Goal: Learn about a topic: Learn about a topic

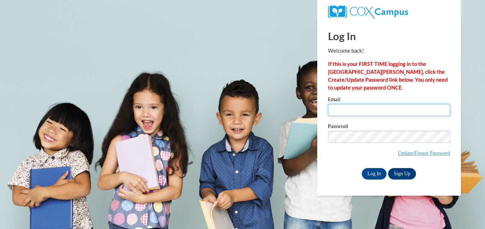
click at [374, 111] on input "Email" at bounding box center [389, 110] width 122 height 12
type input "eikyawkyawaung26330@gmail.com"
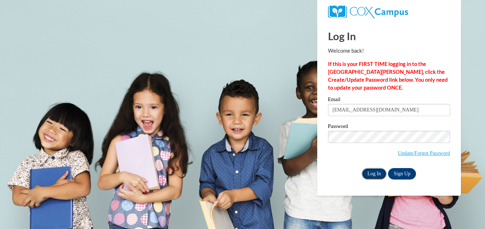
click at [372, 174] on input "Log In" at bounding box center [374, 173] width 25 height 11
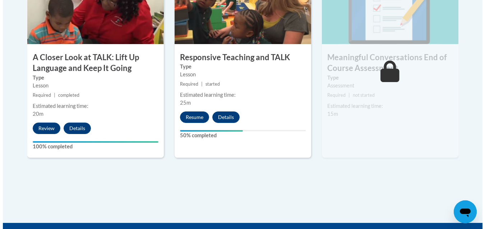
scroll to position [469, 0]
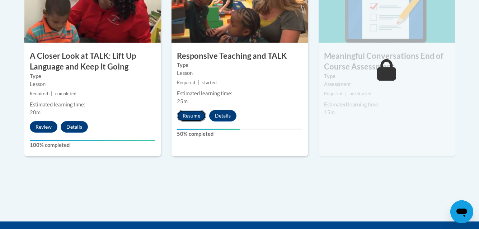
click at [196, 119] on button "Resume" at bounding box center [191, 115] width 29 height 11
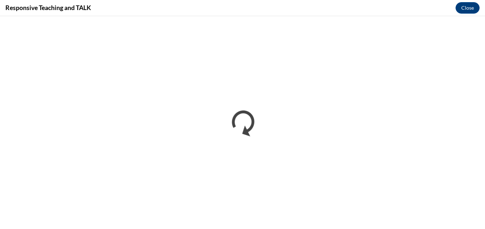
scroll to position [0, 0]
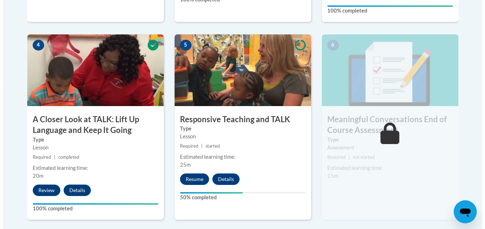
scroll to position [406, 0]
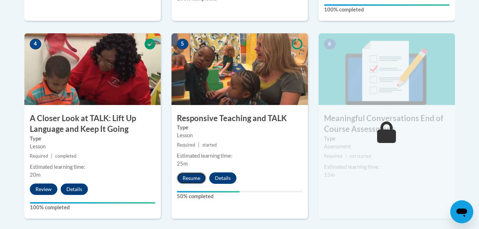
click at [195, 177] on button "Resume" at bounding box center [191, 178] width 29 height 11
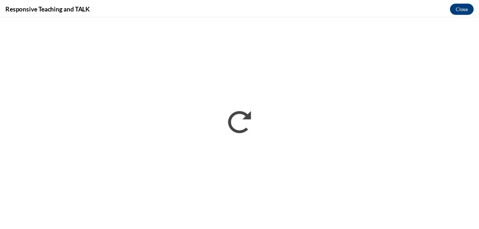
scroll to position [0, 0]
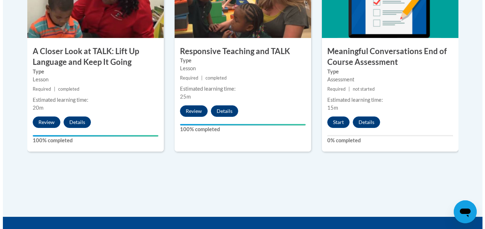
scroll to position [477, 0]
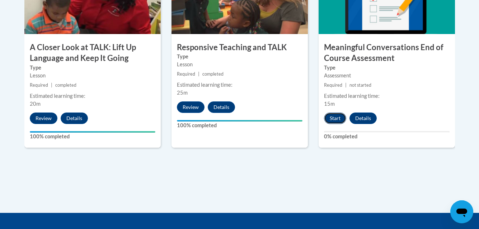
click at [335, 116] on button "Start" at bounding box center [335, 118] width 22 height 11
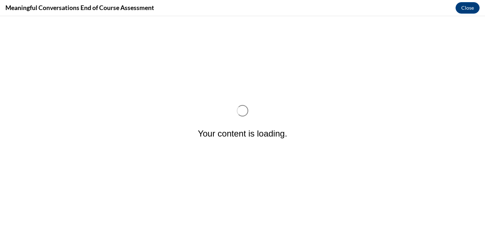
scroll to position [0, 0]
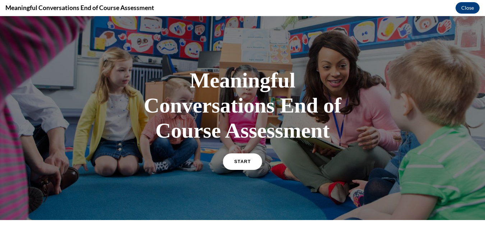
click at [245, 159] on link "START" at bounding box center [242, 162] width 39 height 17
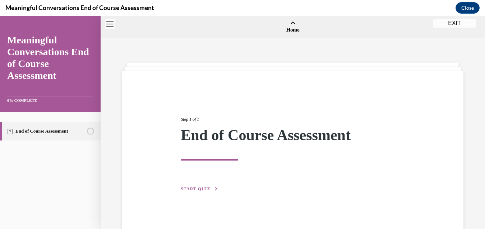
scroll to position [22, 0]
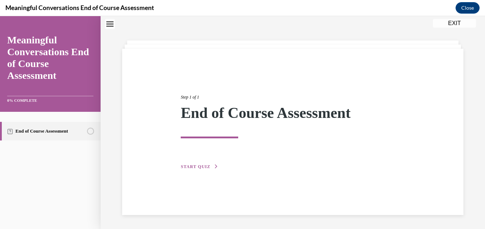
click at [202, 169] on button "START QUIZ" at bounding box center [199, 167] width 37 height 6
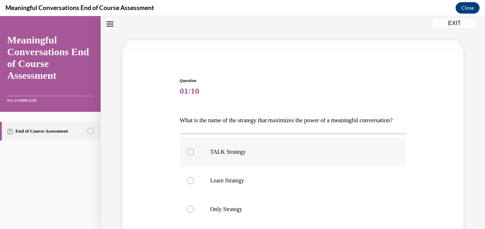
click at [337, 157] on label "TALK Strategy" at bounding box center [293, 152] width 226 height 29
click at [194, 156] on input "TALK Strategy" at bounding box center [190, 152] width 7 height 7
radio input "true"
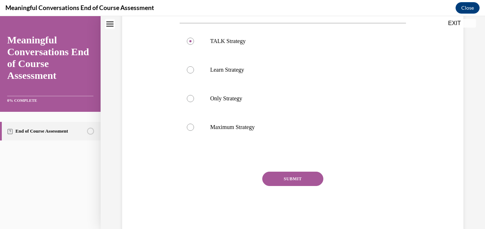
scroll to position [136, 0]
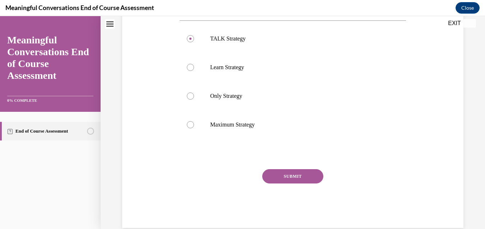
click at [305, 184] on button "SUBMIT" at bounding box center [292, 176] width 61 height 14
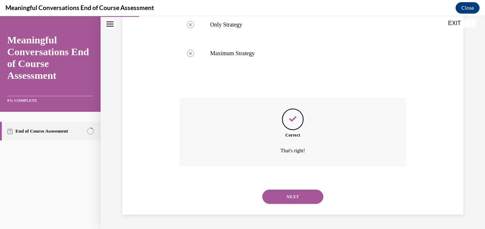
scroll to position [219, 0]
click at [299, 197] on button "NEXT" at bounding box center [292, 197] width 61 height 14
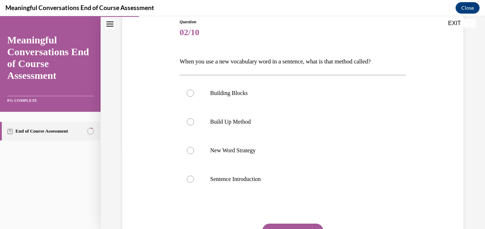
scroll to position [81, 0]
click at [279, 154] on label "New Word Strategy" at bounding box center [293, 150] width 226 height 29
click at [194, 154] on input "New Word Strategy" at bounding box center [190, 150] width 7 height 7
radio input "true"
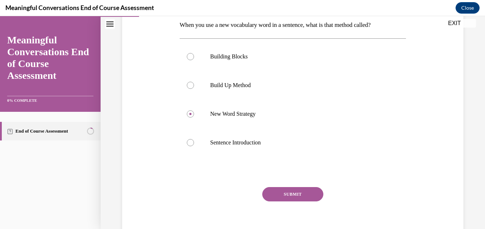
scroll to position [121, 0]
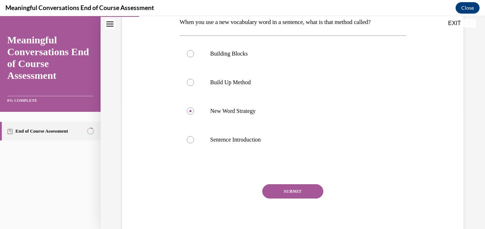
click at [269, 193] on button "SUBMIT" at bounding box center [292, 192] width 61 height 14
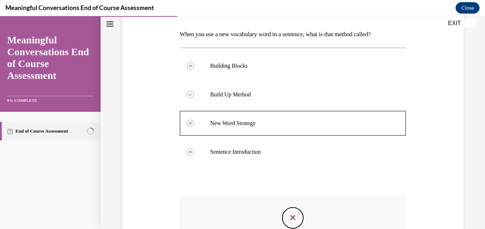
scroll to position [207, 0]
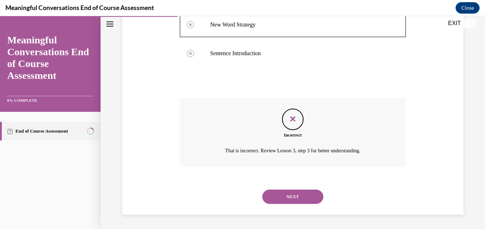
click at [299, 192] on button "NEXT" at bounding box center [292, 197] width 61 height 14
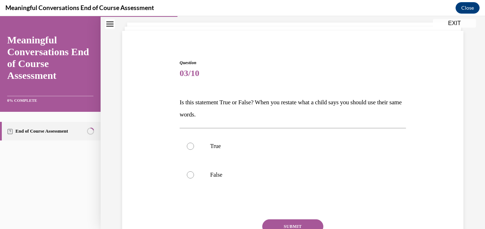
scroll to position [43, 0]
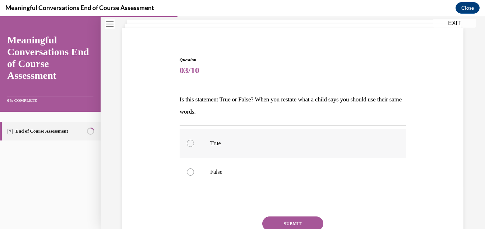
click at [294, 135] on label "True" at bounding box center [293, 143] width 226 height 29
click at [194, 140] on input "True" at bounding box center [190, 143] width 7 height 7
radio input "true"
click at [296, 220] on button "SUBMIT" at bounding box center [292, 224] width 61 height 14
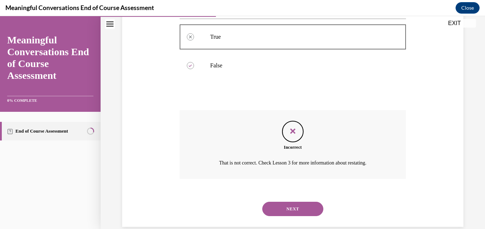
scroll to position [162, 0]
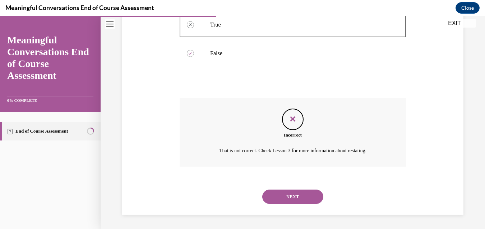
click at [294, 192] on button "NEXT" at bounding box center [292, 197] width 61 height 14
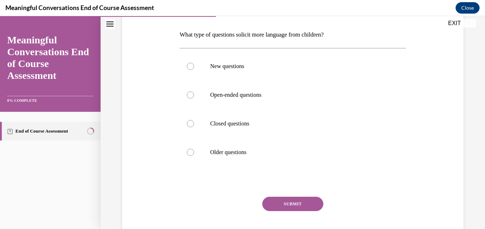
scroll to position [107, 0]
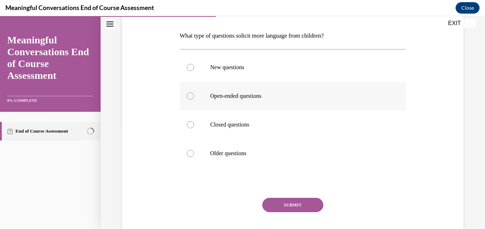
click at [306, 105] on label "Open-ended questions" at bounding box center [293, 96] width 226 height 29
click at [194, 100] on input "Open-ended questions" at bounding box center [190, 96] width 7 height 7
radio input "true"
click at [307, 210] on button "SUBMIT" at bounding box center [292, 205] width 61 height 14
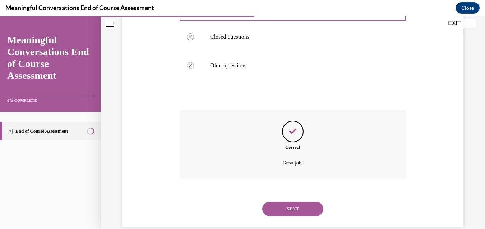
scroll to position [207, 0]
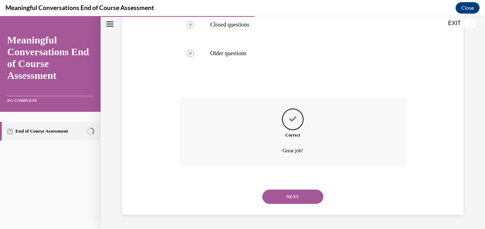
click at [307, 204] on div "NEXT" at bounding box center [293, 197] width 226 height 29
click at [308, 191] on button "NEXT" at bounding box center [292, 197] width 61 height 14
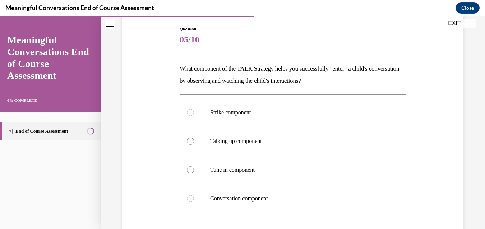
scroll to position [78, 0]
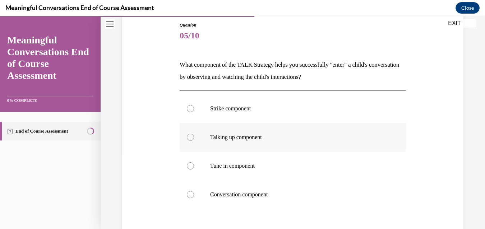
click at [247, 147] on label "Talking up component" at bounding box center [293, 137] width 226 height 29
click at [194, 141] on input "Talking up component" at bounding box center [190, 137] width 7 height 7
radio input "true"
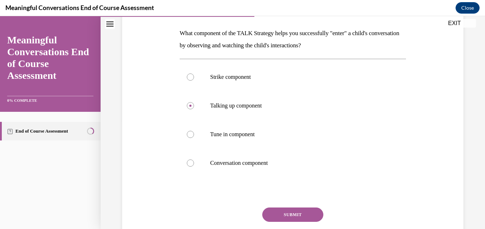
scroll to position [110, 0]
click at [318, 216] on button "SUBMIT" at bounding box center [292, 214] width 61 height 14
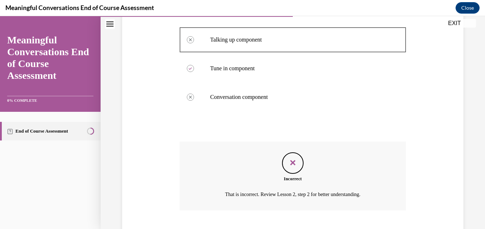
scroll to position [219, 0]
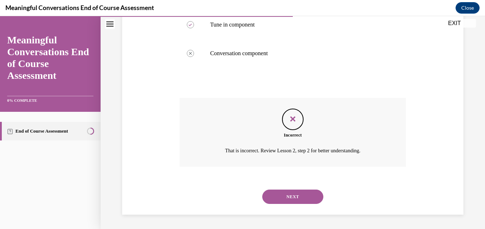
click at [262, 190] on button "NEXT" at bounding box center [292, 197] width 61 height 14
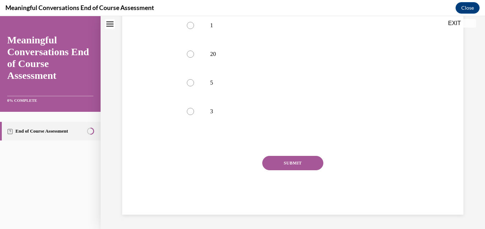
scroll to position [0, 0]
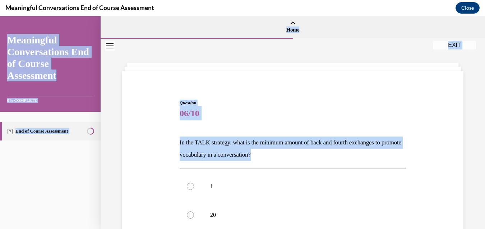
drag, startPoint x: 343, startPoint y: 160, endPoint x: 487, endPoint y: 20, distance: 201.1
click at [479, 20] on html "SKIP TO STEP Audio transcript EXIT Meaningful Conversations End of Course Asses…" at bounding box center [242, 122] width 485 height 213
click at [421, 96] on div "Question 06/10 In the TALK strategy, what is the minimum amount of back and fou…" at bounding box center [292, 227] width 345 height 298
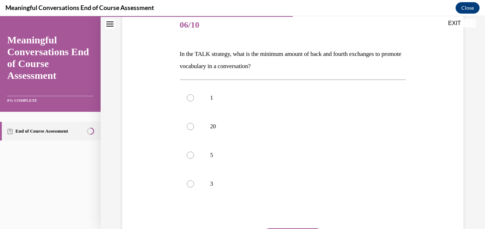
scroll to position [89, 0]
click at [245, 155] on p "5" at bounding box center [299, 154] width 178 height 7
click at [194, 155] on input "5" at bounding box center [190, 154] width 7 height 7
radio input "true"
click at [293, 227] on div "Question 06/10 In the TALK strategy, what is the minimum amount of back and fou…" at bounding box center [293, 148] width 226 height 276
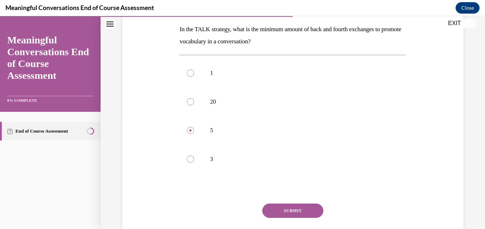
scroll to position [119, 0]
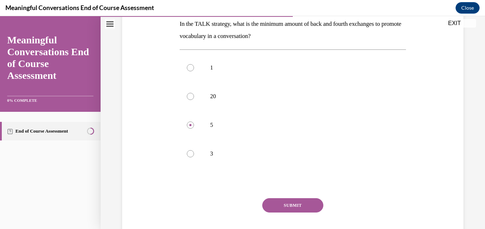
click at [270, 204] on button "SUBMIT" at bounding box center [292, 206] width 61 height 14
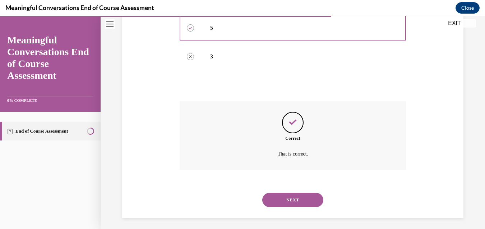
scroll to position [219, 0]
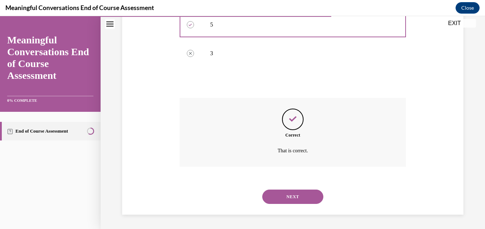
click at [272, 200] on button "NEXT" at bounding box center [292, 197] width 61 height 14
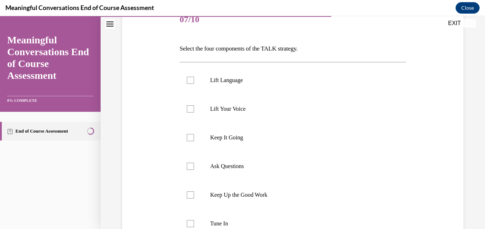
scroll to position [101, 0]
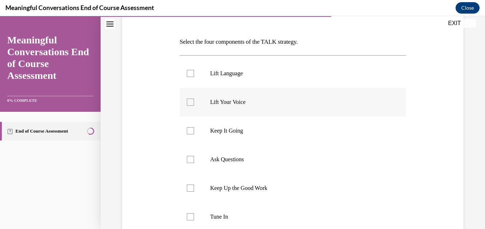
click at [260, 116] on label "Lift Your Voice" at bounding box center [293, 102] width 226 height 29
click at [194, 106] on input "Lift Your Voice" at bounding box center [190, 102] width 7 height 7
checkbox input "true"
click at [257, 152] on label "Ask Questions" at bounding box center [293, 159] width 226 height 29
click at [194, 156] on input "Ask Questions" at bounding box center [190, 159] width 7 height 7
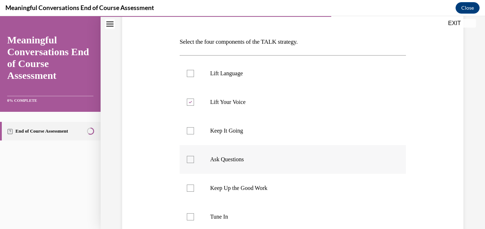
checkbox input "true"
click at [256, 186] on p "Keep Up the Good Work" at bounding box center [299, 188] width 178 height 7
click at [194, 186] on input "Keep Up the Good Work" at bounding box center [190, 188] width 7 height 7
checkbox input "true"
click at [247, 220] on p "Tune In" at bounding box center [299, 217] width 178 height 7
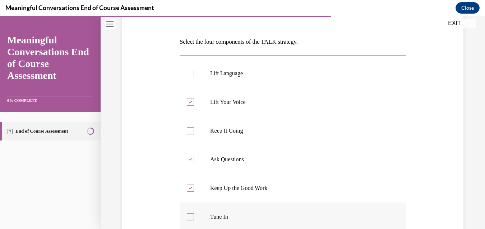
click at [194, 220] on input "Tune In" at bounding box center [190, 217] width 7 height 7
checkbox input "true"
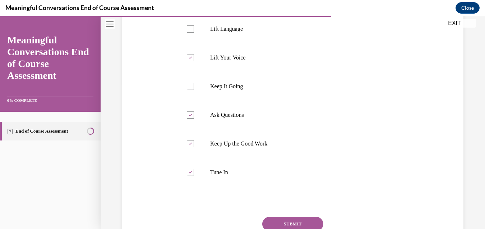
scroll to position [152, 0]
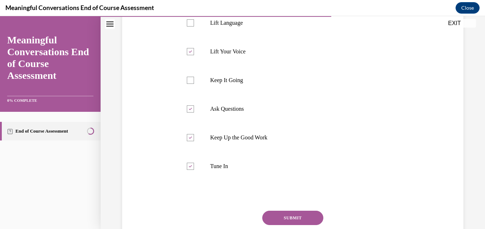
click at [295, 215] on button "SUBMIT" at bounding box center [292, 218] width 61 height 14
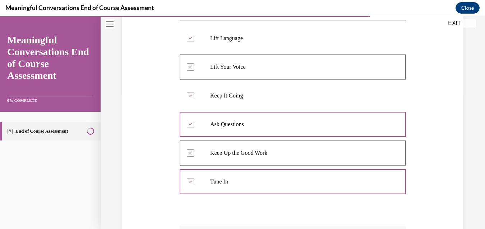
scroll to position [134, 0]
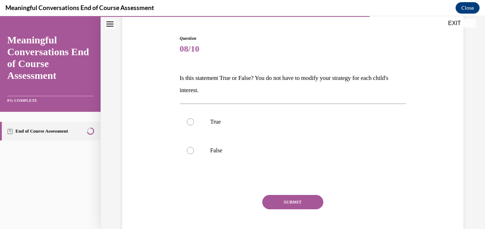
scroll to position [64, 0]
click at [297, 134] on label "True" at bounding box center [293, 122] width 226 height 29
click at [194, 126] on input "True" at bounding box center [190, 122] width 7 height 7
radio input "true"
click at [294, 198] on button "SUBMIT" at bounding box center [292, 203] width 61 height 14
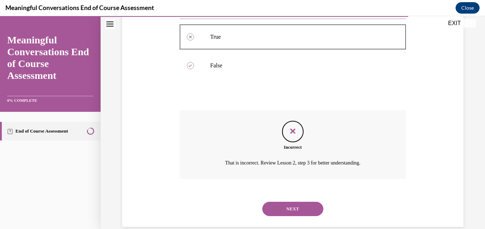
scroll to position [162, 0]
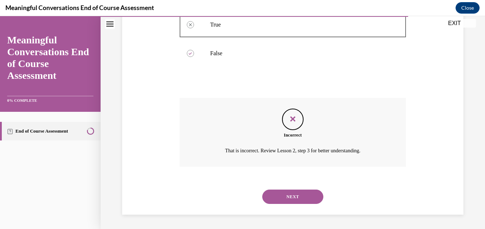
click at [294, 198] on button "NEXT" at bounding box center [292, 197] width 61 height 14
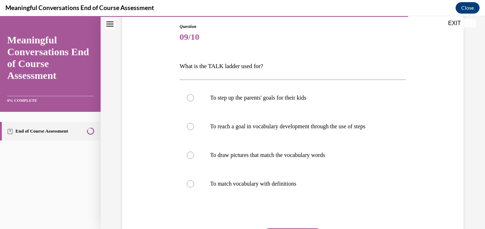
scroll to position [79, 0]
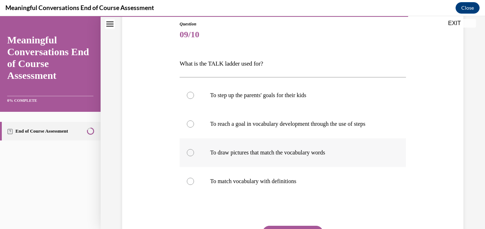
click at [374, 164] on label "To draw pictures that match the vocabulary words" at bounding box center [293, 153] width 226 height 29
click at [194, 157] on input "To draw pictures that match the vocabulary words" at bounding box center [190, 152] width 7 height 7
radio input "true"
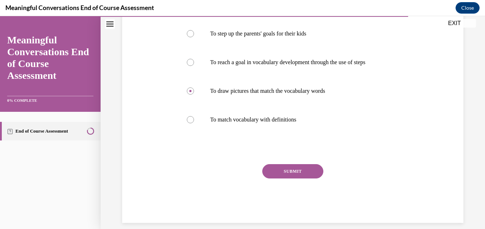
scroll to position [149, 0]
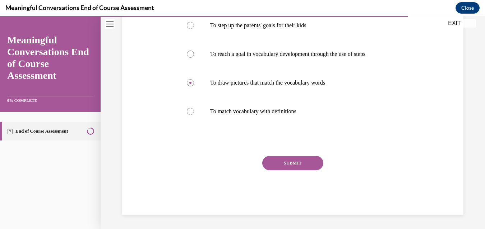
click at [315, 168] on button "SUBMIT" at bounding box center [292, 163] width 61 height 14
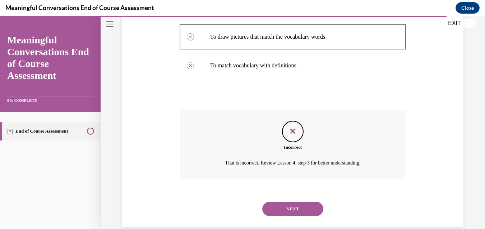
scroll to position [207, 0]
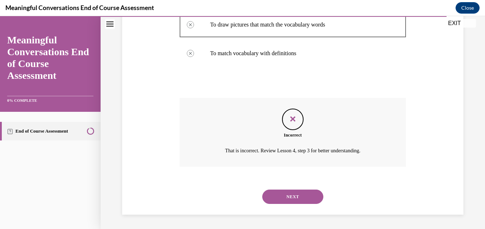
click at [315, 201] on button "NEXT" at bounding box center [292, 197] width 61 height 14
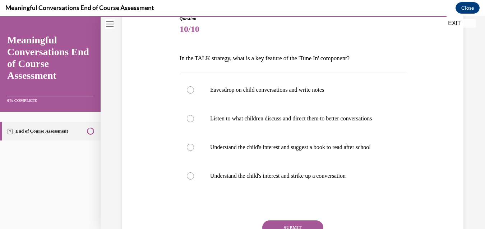
scroll to position [88, 0]
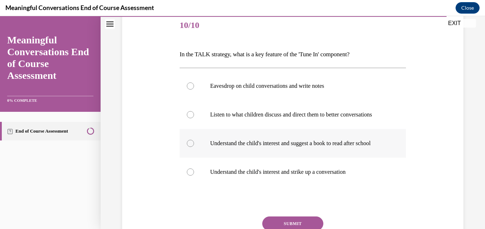
click at [342, 147] on p "Understand the child's interest and suggest a book to read after school" at bounding box center [299, 143] width 178 height 7
click at [194, 147] on input "Understand the child's interest and suggest a book to read after school" at bounding box center [190, 143] width 7 height 7
radio input "true"
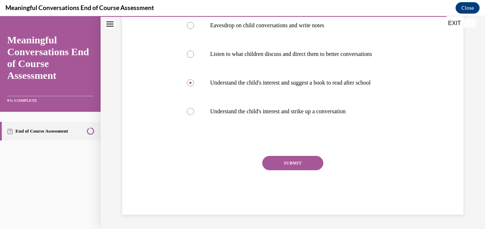
click at [295, 163] on button "SUBMIT" at bounding box center [292, 163] width 61 height 14
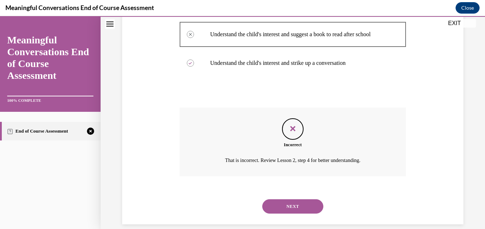
scroll to position [222, 0]
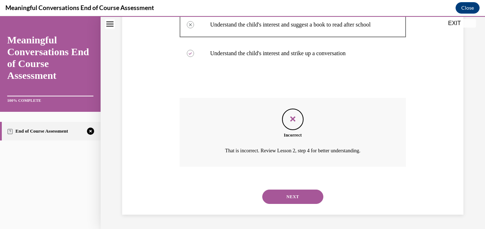
click at [262, 190] on button "NEXT" at bounding box center [292, 197] width 61 height 14
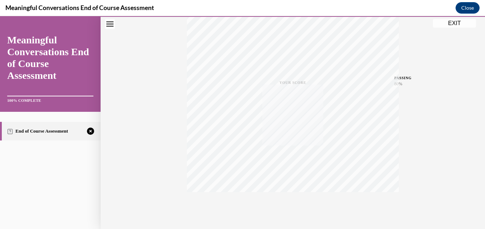
scroll to position [155, 0]
click at [292, 182] on icon "button" at bounding box center [292, 186] width 25 height 8
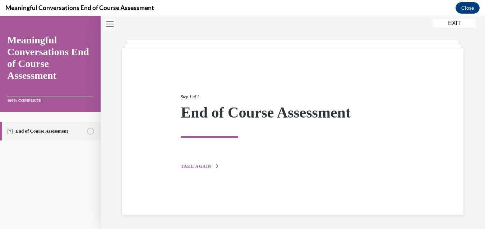
click at [204, 169] on button "TAKE AGAIN" at bounding box center [200, 166] width 38 height 6
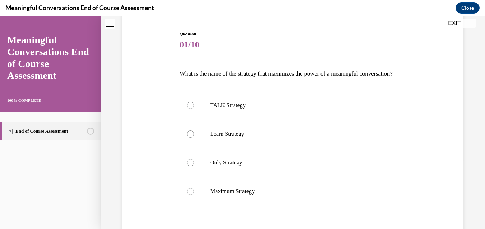
scroll to position [72, 0]
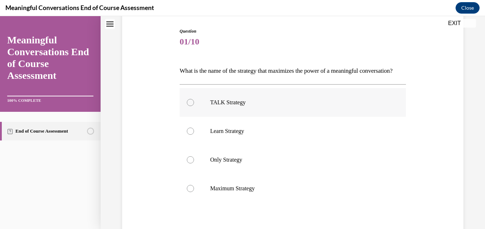
click at [334, 106] on p "TALK Strategy" at bounding box center [299, 102] width 178 height 7
click at [194, 106] on input "TALK Strategy" at bounding box center [190, 102] width 7 height 7
radio input "true"
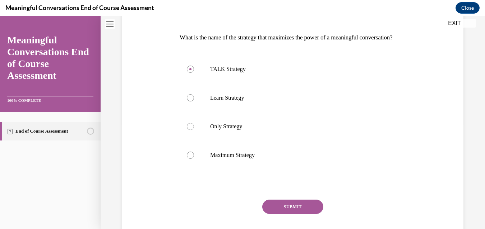
scroll to position [161, 0]
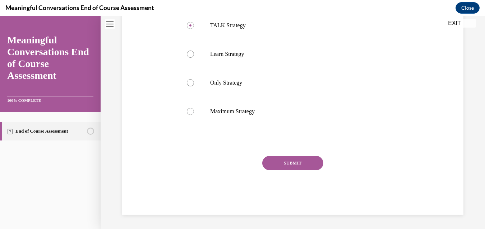
click at [307, 166] on button "SUBMIT" at bounding box center [292, 163] width 61 height 14
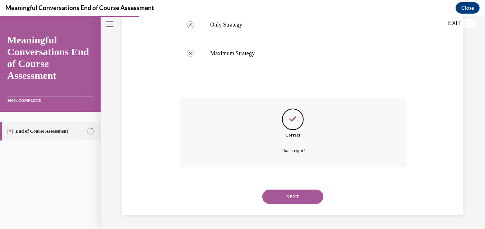
scroll to position [219, 0]
click at [291, 194] on button "NEXT" at bounding box center [292, 197] width 61 height 14
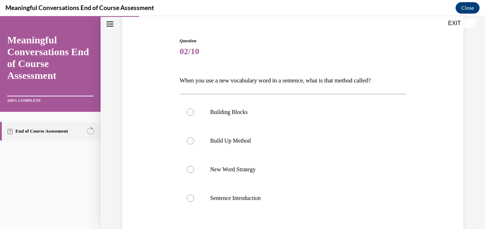
scroll to position [85, 0]
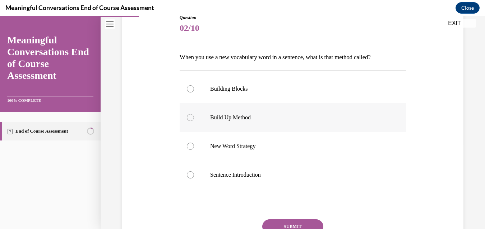
click at [312, 121] on p "Build Up Method" at bounding box center [299, 117] width 178 height 7
click at [194, 121] on input "Build Up Method" at bounding box center [190, 117] width 7 height 7
radio input "true"
click at [304, 141] on label "New Word Strategy" at bounding box center [293, 146] width 226 height 29
click at [194, 143] on input "New Word Strategy" at bounding box center [190, 146] width 7 height 7
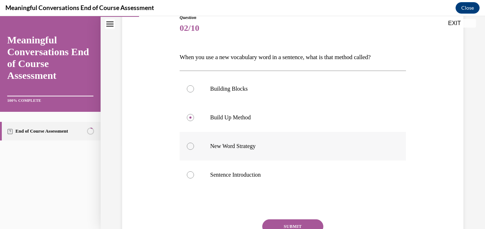
radio input "true"
click at [301, 222] on button "SUBMIT" at bounding box center [292, 227] width 61 height 14
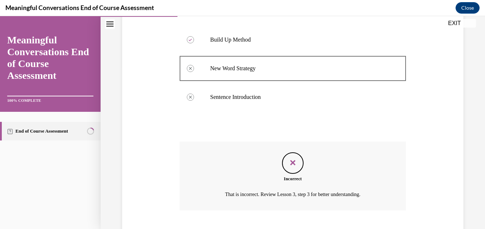
scroll to position [207, 0]
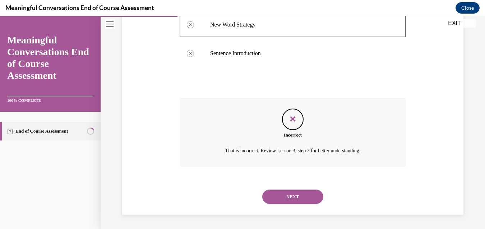
click at [299, 201] on button "NEXT" at bounding box center [292, 197] width 61 height 14
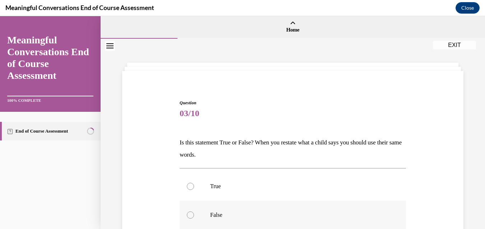
click at [301, 204] on label "False" at bounding box center [293, 215] width 226 height 29
click at [194, 212] on input "False" at bounding box center [190, 215] width 7 height 7
radio input "true"
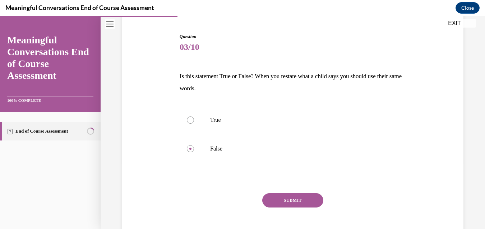
scroll to position [69, 0]
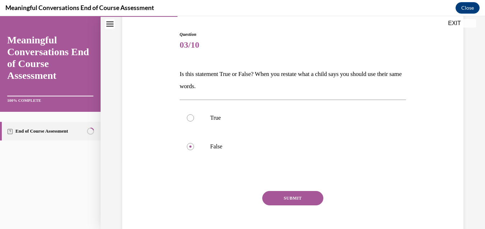
click at [290, 200] on button "SUBMIT" at bounding box center [292, 198] width 61 height 14
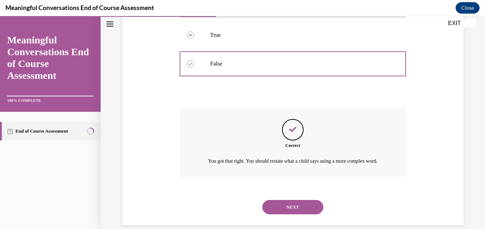
scroll to position [171, 0]
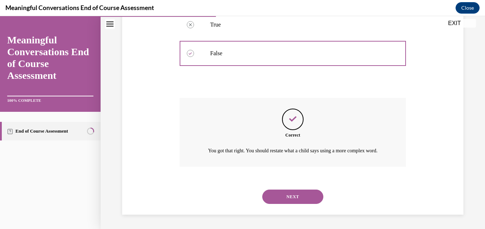
click at [289, 200] on button "NEXT" at bounding box center [292, 197] width 61 height 14
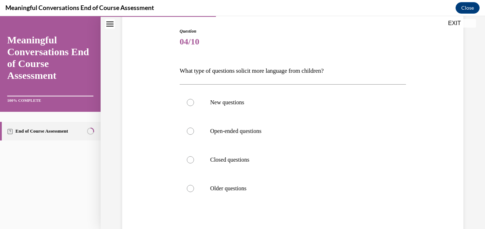
scroll to position [73, 0]
click at [297, 128] on p "Open-ended questions" at bounding box center [299, 130] width 178 height 7
click at [194, 128] on input "Open-ended questions" at bounding box center [190, 130] width 7 height 7
radio input "true"
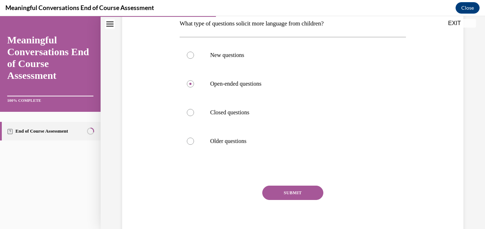
scroll to position [126, 0]
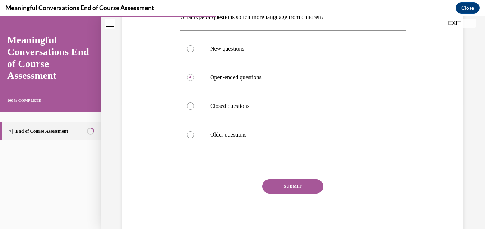
click at [303, 188] on button "SUBMIT" at bounding box center [292, 187] width 61 height 14
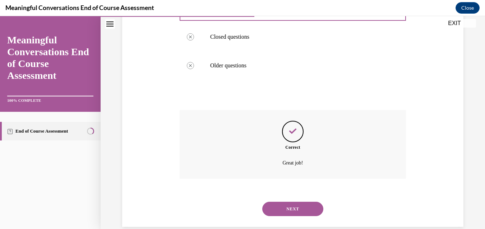
scroll to position [207, 0]
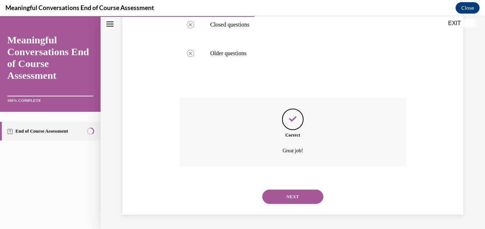
click at [302, 193] on button "NEXT" at bounding box center [292, 197] width 61 height 14
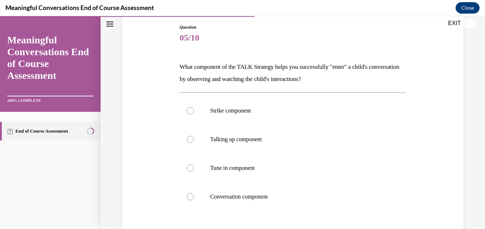
scroll to position [81, 0]
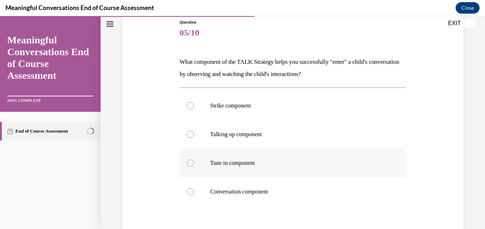
click at [345, 155] on label "Tune in component" at bounding box center [293, 163] width 226 height 29
click at [194, 160] on input "Tune in component" at bounding box center [190, 163] width 7 height 7
radio input "true"
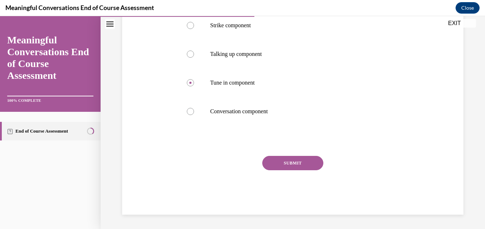
click at [314, 162] on button "SUBMIT" at bounding box center [292, 163] width 61 height 14
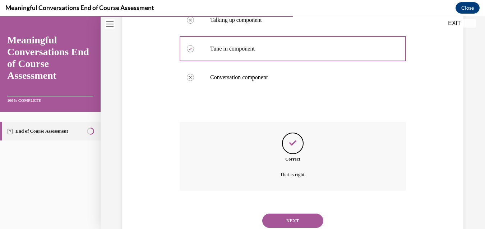
scroll to position [219, 0]
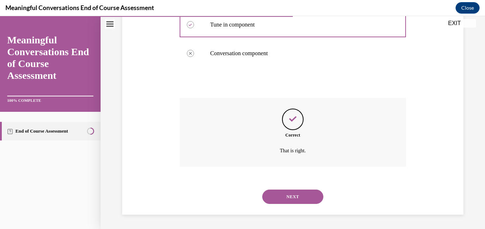
click at [288, 199] on button "NEXT" at bounding box center [292, 197] width 61 height 14
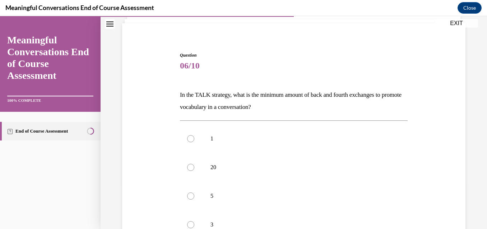
scroll to position [48, 0]
click at [346, 194] on p "5" at bounding box center [299, 195] width 179 height 7
click at [194, 194] on input "5" at bounding box center [190, 195] width 7 height 7
radio input "true"
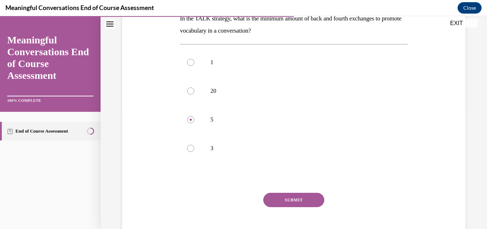
scroll to position [126, 0]
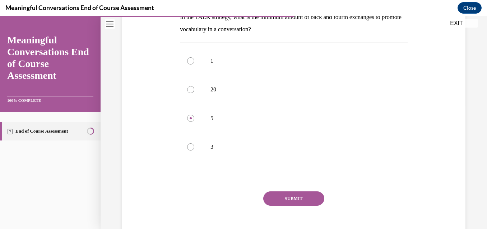
click at [321, 200] on button "SUBMIT" at bounding box center [293, 199] width 61 height 14
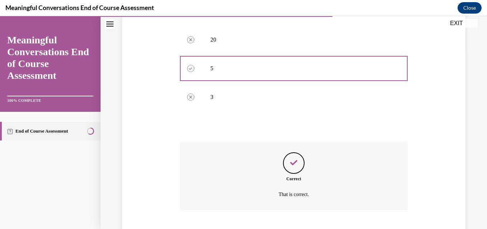
scroll to position [219, 0]
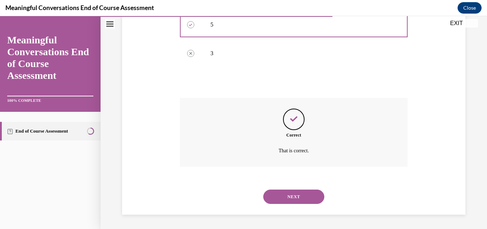
click at [285, 195] on button "NEXT" at bounding box center [293, 197] width 61 height 14
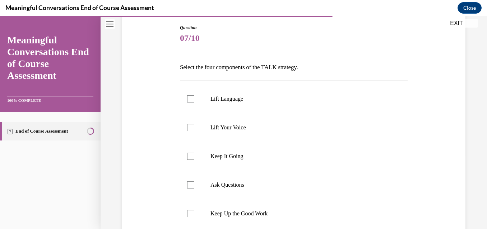
scroll to position [81, 0]
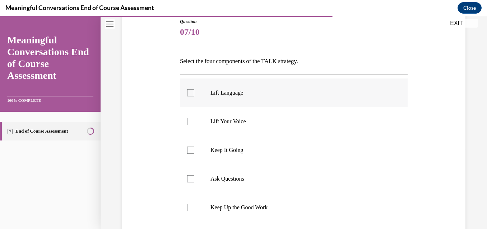
click at [285, 97] on label "Lift Language" at bounding box center [294, 93] width 228 height 29
click at [194, 97] on input "Lift Language" at bounding box center [190, 92] width 7 height 7
checkbox input "true"
click at [277, 149] on p "Keep It Going" at bounding box center [299, 150] width 179 height 7
click at [194, 149] on input "Keep It Going" at bounding box center [190, 150] width 7 height 7
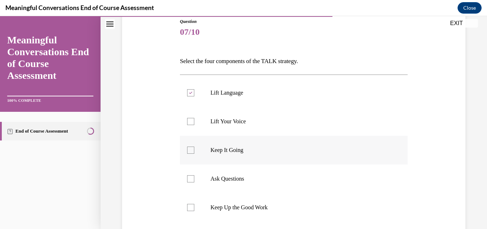
checkbox input "true"
click at [273, 177] on p "Ask Questions" at bounding box center [299, 179] width 179 height 7
click at [194, 177] on input "Ask Questions" at bounding box center [190, 179] width 7 height 7
checkbox input "true"
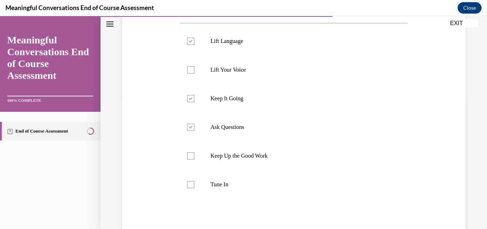
scroll to position [136, 0]
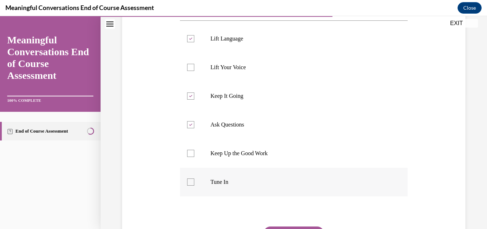
click at [317, 194] on label "Tune In" at bounding box center [294, 182] width 228 height 29
click at [194, 186] on input "Tune In" at bounding box center [190, 182] width 7 height 7
checkbox input "true"
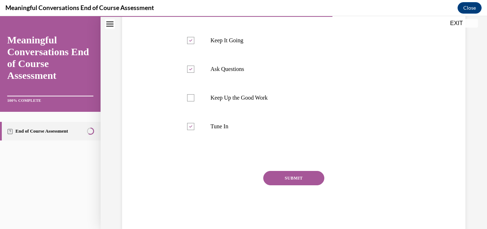
click at [306, 177] on button "SUBMIT" at bounding box center [293, 178] width 61 height 14
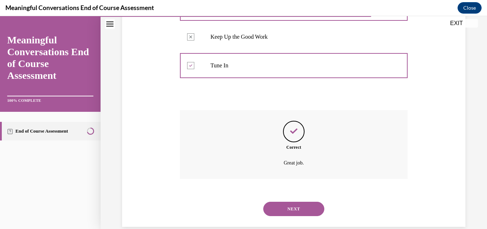
scroll to position [265, 0]
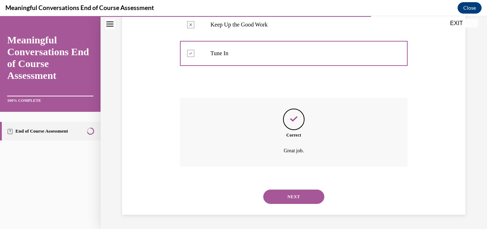
click at [302, 193] on button "NEXT" at bounding box center [293, 197] width 61 height 14
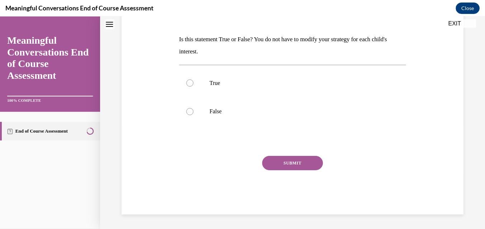
scroll to position [0, 0]
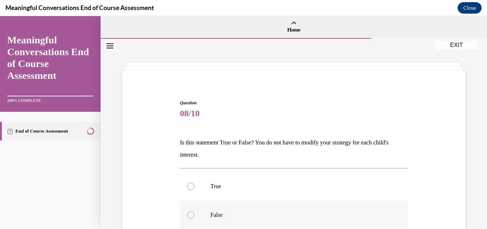
click at [295, 219] on p "False" at bounding box center [299, 215] width 179 height 7
click at [194, 219] on input "False" at bounding box center [190, 215] width 7 height 7
radio input "true"
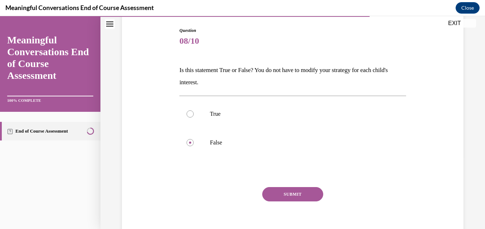
scroll to position [73, 0]
click at [316, 192] on button "SUBMIT" at bounding box center [292, 194] width 61 height 14
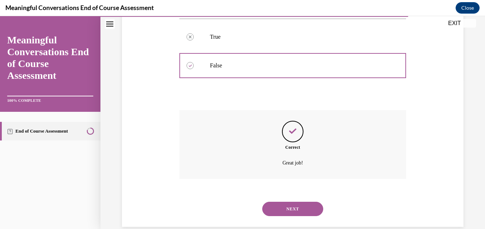
scroll to position [162, 0]
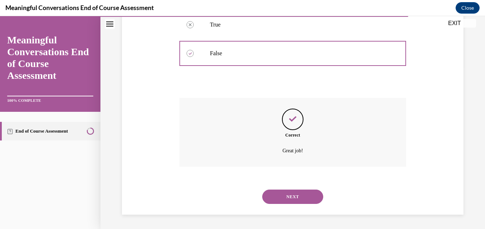
click at [310, 198] on button "NEXT" at bounding box center [292, 197] width 61 height 14
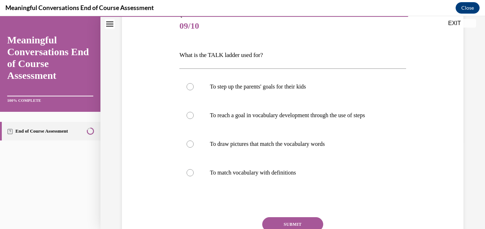
scroll to position [91, 0]
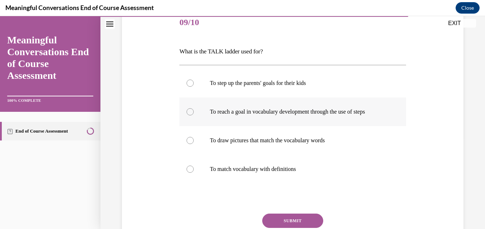
click at [342, 125] on label "To reach a goal in vocabulary development through the use of steps" at bounding box center [293, 112] width 227 height 29
click at [194, 116] on input "To reach a goal in vocabulary development through the use of steps" at bounding box center [190, 111] width 7 height 7
radio input "true"
click at [306, 218] on button "SUBMIT" at bounding box center [292, 221] width 61 height 14
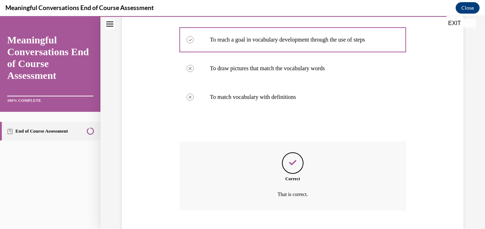
scroll to position [207, 0]
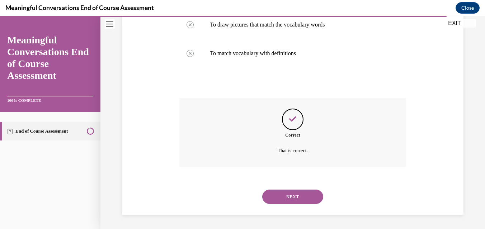
click at [309, 198] on button "NEXT" at bounding box center [292, 197] width 61 height 14
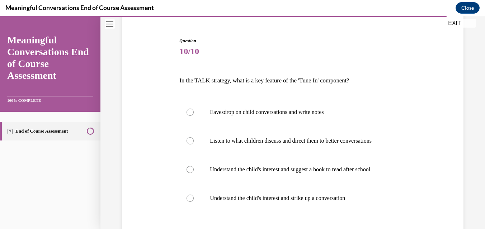
scroll to position [79, 0]
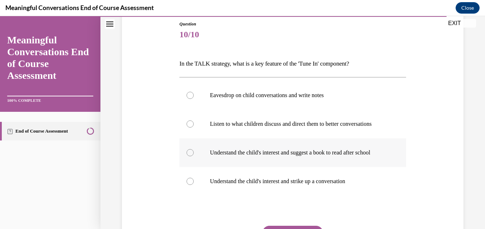
click at [360, 167] on label "Understand the child's interest and suggest a book to read after school" at bounding box center [293, 153] width 227 height 29
click at [194, 157] on input "Understand the child's interest and suggest a book to read after school" at bounding box center [190, 152] width 7 height 7
radio input "true"
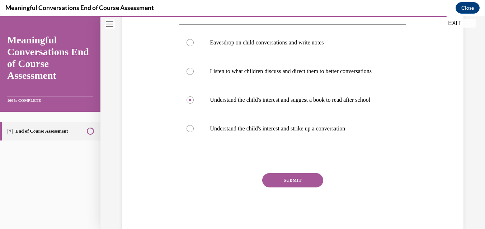
scroll to position [148, 0]
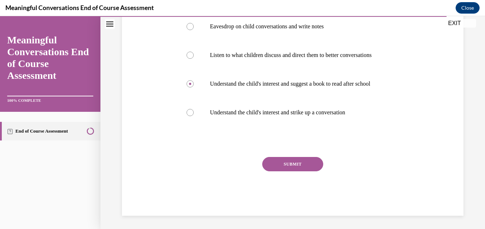
click at [312, 172] on button "SUBMIT" at bounding box center [292, 164] width 61 height 14
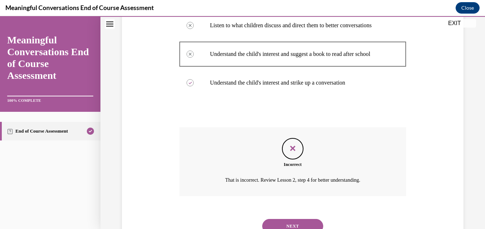
scroll to position [222, 0]
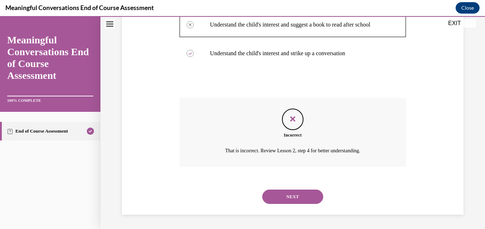
click at [301, 193] on button "NEXT" at bounding box center [292, 197] width 61 height 14
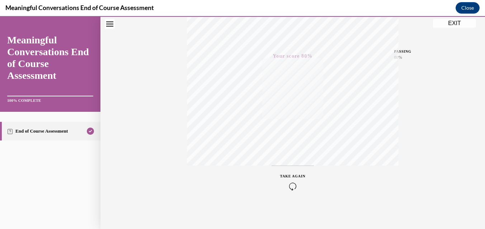
scroll to position [155, 0]
click at [458, 25] on button "EXIT" at bounding box center [454, 23] width 43 height 9
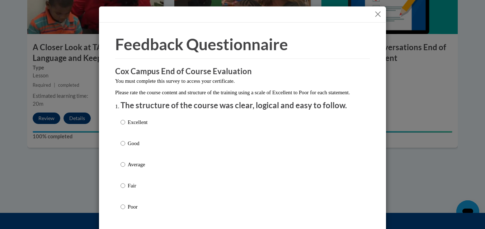
click at [239, 153] on div "Excellent Good Average Fair Poor" at bounding box center [243, 173] width 244 height 117
click at [129, 148] on p "Good" at bounding box center [138, 144] width 20 height 8
click at [125, 148] on input "Good" at bounding box center [123, 144] width 5 height 8
radio input "true"
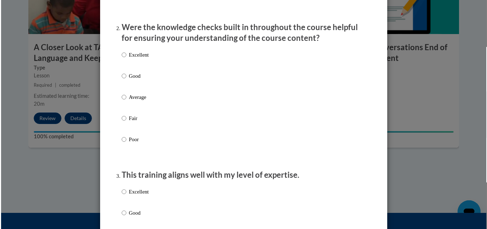
scroll to position [220, 0]
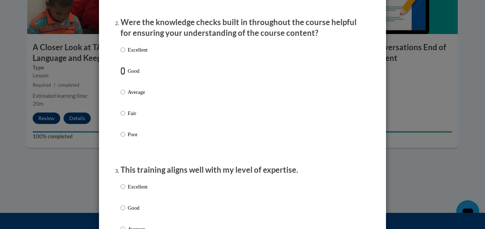
click at [121, 75] on input "Good" at bounding box center [123, 71] width 5 height 8
radio input "true"
click at [121, 212] on input "Good" at bounding box center [123, 208] width 5 height 8
radio input "true"
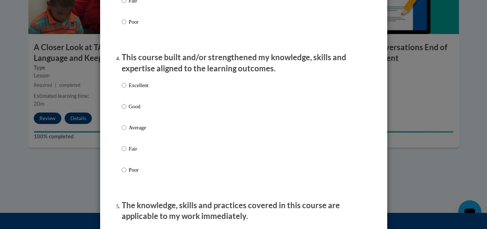
scroll to position [473, 0]
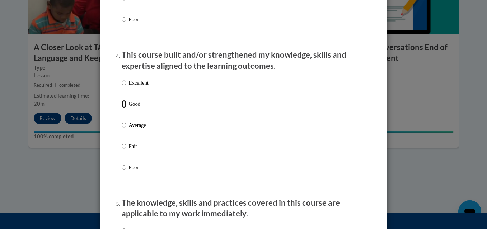
click at [122, 108] on input "Good" at bounding box center [124, 104] width 5 height 8
radio input "true"
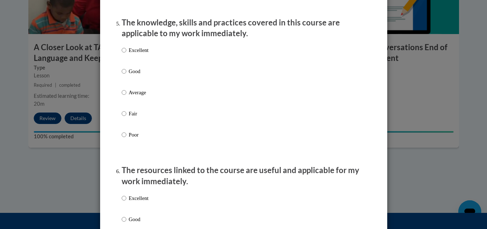
scroll to position [656, 0]
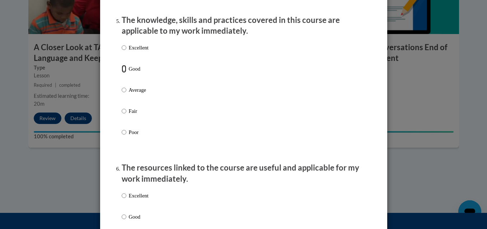
click at [122, 73] on input "Good" at bounding box center [124, 69] width 5 height 8
radio input "true"
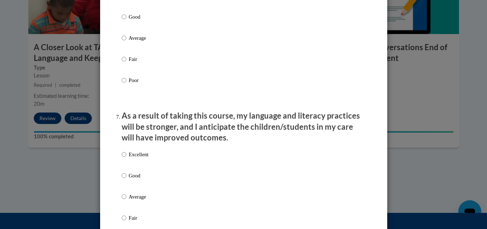
scroll to position [854, 0]
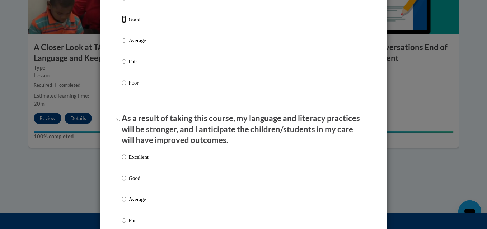
click at [122, 23] on input "Good" at bounding box center [124, 19] width 5 height 8
radio input "true"
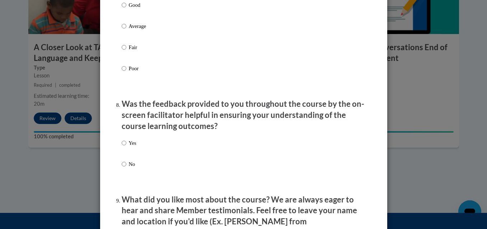
scroll to position [1025, 0]
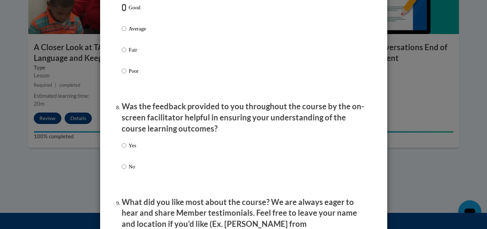
click at [123, 11] on input "Good" at bounding box center [124, 8] width 5 height 8
radio input "true"
click at [122, 150] on input "Yes" at bounding box center [124, 146] width 5 height 8
radio input "true"
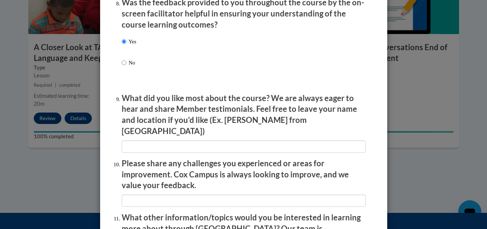
scroll to position [1134, 0]
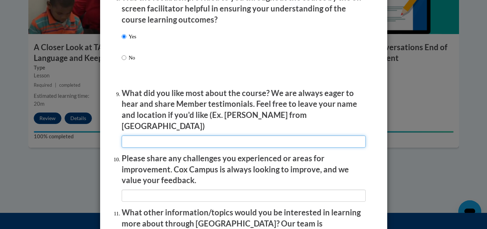
click at [322, 136] on input "textbox" at bounding box center [244, 142] width 244 height 12
click at [155, 137] on input "textbox" at bounding box center [244, 142] width 244 height 12
type input "c"
type input "goo topic"
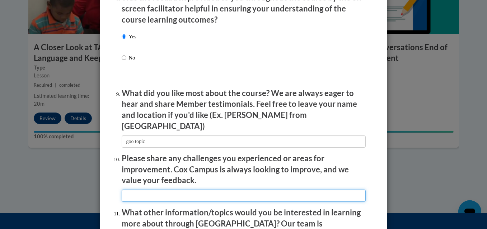
click at [150, 194] on input "textbox" at bounding box center [244, 196] width 244 height 12
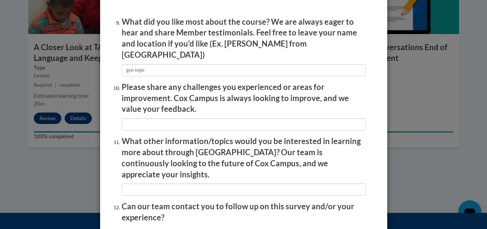
scroll to position [1208, 0]
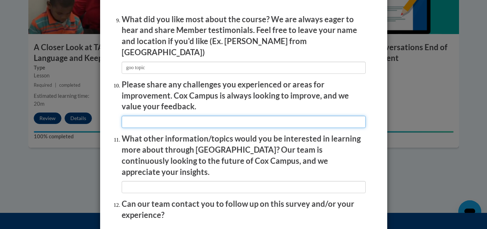
click at [306, 116] on input "textbox" at bounding box center [244, 122] width 244 height 12
type input "nothing"
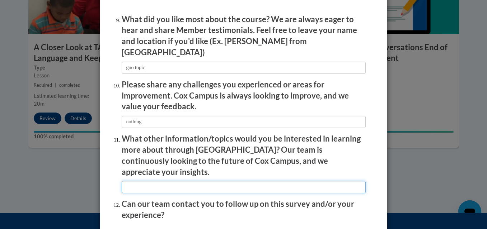
click at [260, 181] on input "textbox" at bounding box center [244, 187] width 244 height 12
type input "no"
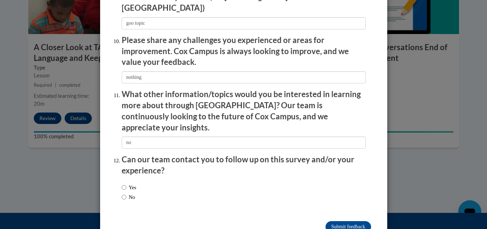
scroll to position [1262, 0]
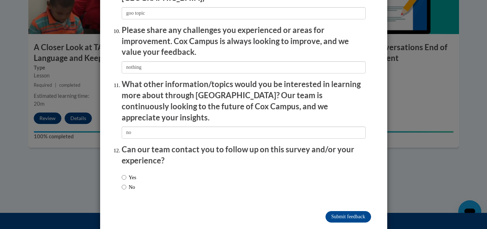
click at [144, 170] on div "Yes No" at bounding box center [244, 183] width 244 height 27
click at [143, 170] on div "Yes No" at bounding box center [244, 183] width 244 height 27
click at [122, 174] on input "Yes" at bounding box center [124, 178] width 5 height 8
radio input "true"
click at [342, 211] on input "Submit feedback" at bounding box center [348, 216] width 45 height 11
